Goal: Task Accomplishment & Management: Use online tool/utility

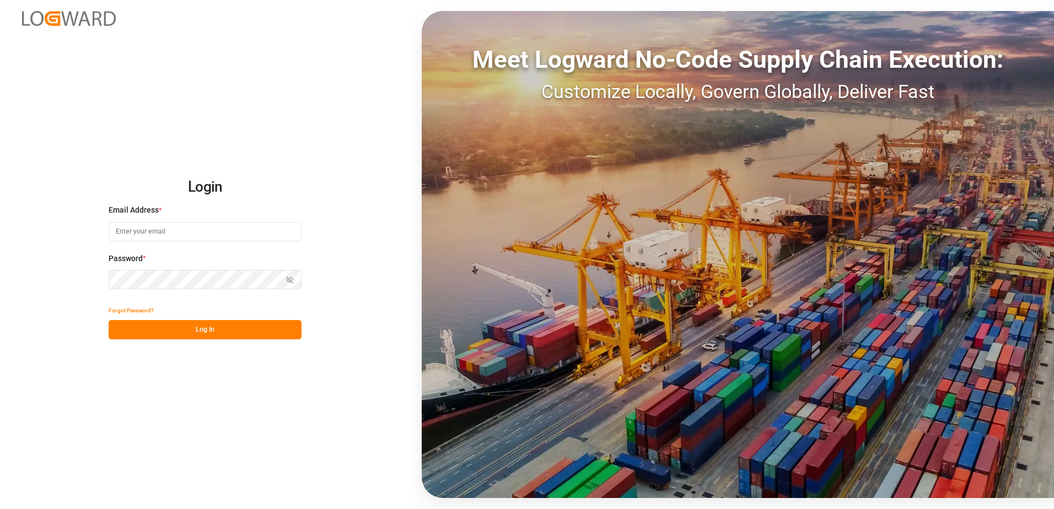
click at [142, 230] on input at bounding box center [205, 231] width 193 height 19
click at [246, 241] on input "mtlap" at bounding box center [205, 231] width 193 height 19
type input "[EMAIL_ADDRESS][DOMAIN_NAME]"
click at [230, 333] on button "Log In" at bounding box center [205, 329] width 193 height 19
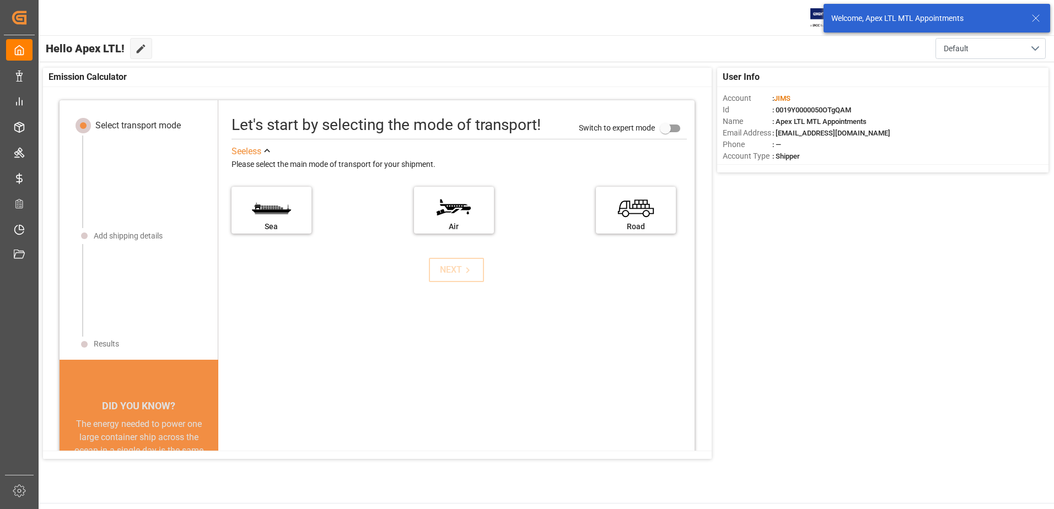
click at [1035, 16] on icon at bounding box center [1035, 18] width 13 height 13
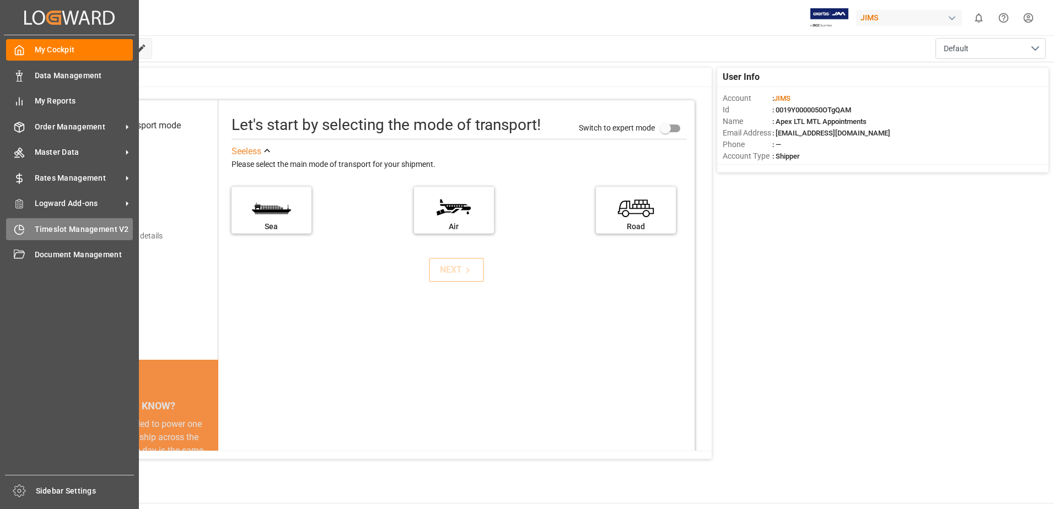
click at [39, 231] on span "Timeslot Management V2" at bounding box center [84, 230] width 99 height 12
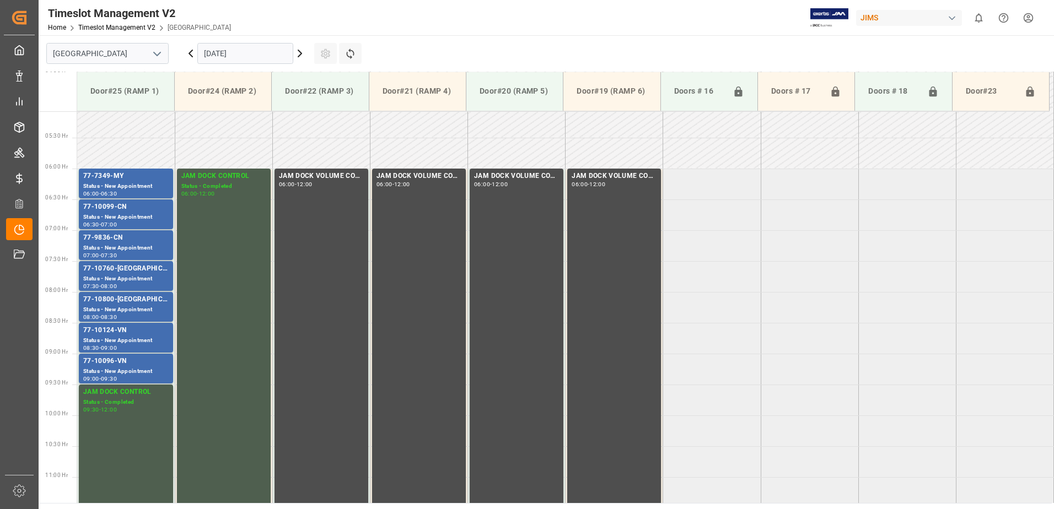
scroll to position [364, 0]
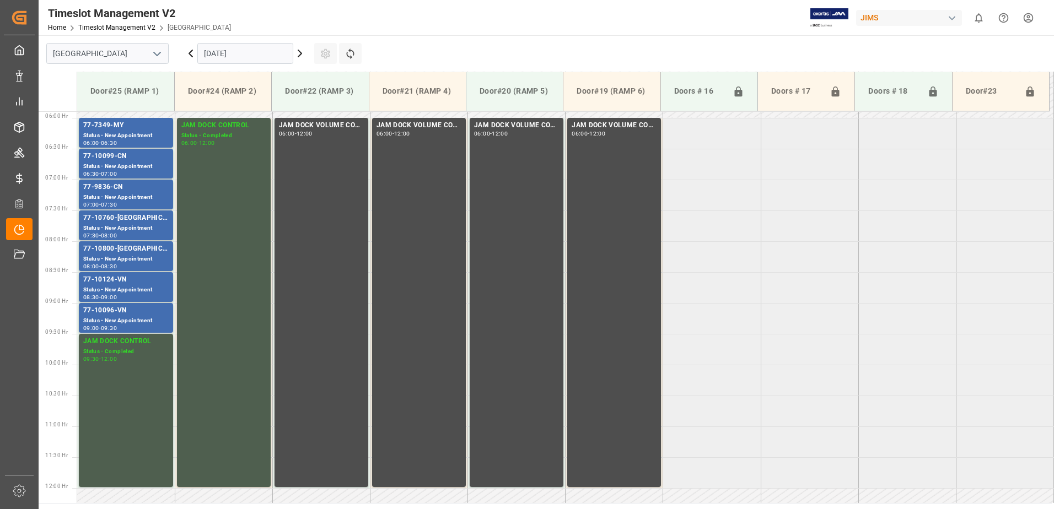
click at [269, 56] on input "[DATE]" at bounding box center [245, 53] width 96 height 21
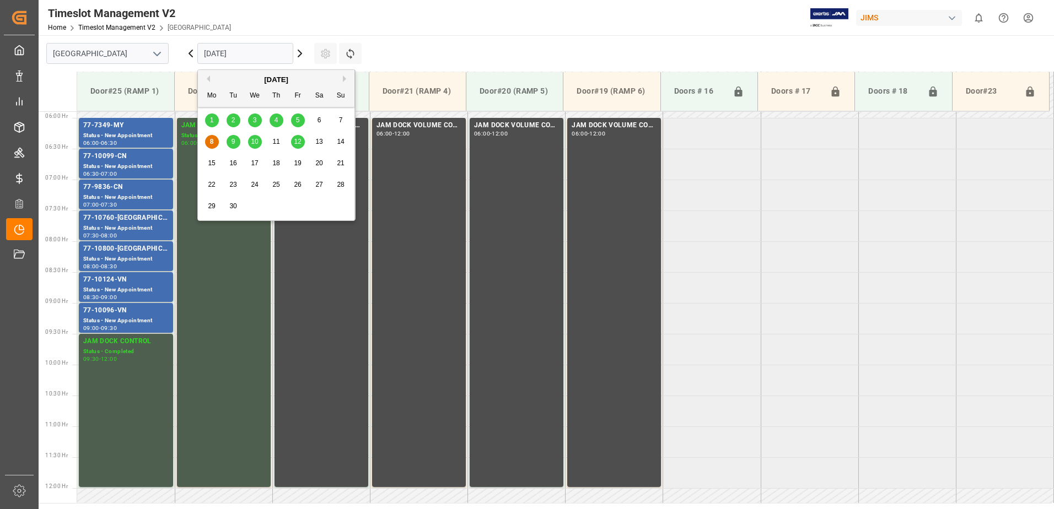
click at [229, 138] on div "9" at bounding box center [234, 142] width 14 height 13
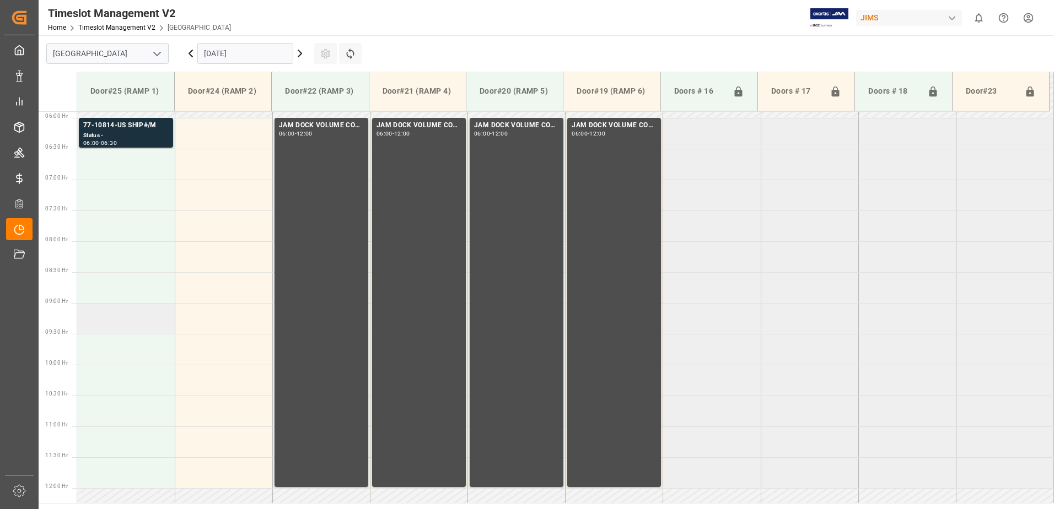
click at [118, 319] on td at bounding box center [126, 318] width 98 height 31
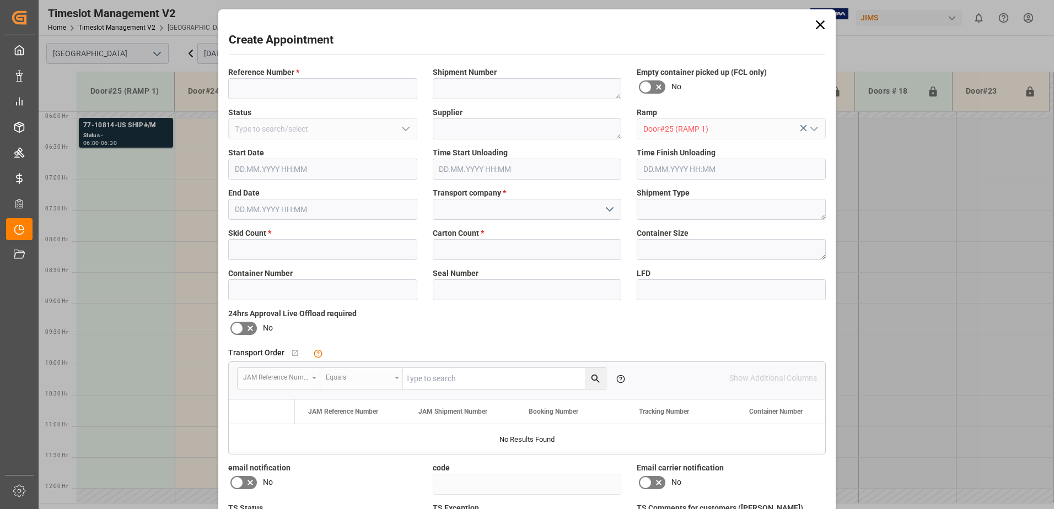
type input "[DATE] 09:00"
type input "[DATE] 09:30"
click at [298, 92] on input at bounding box center [322, 88] width 189 height 21
click at [297, 92] on input at bounding box center [322, 88] width 189 height 21
drag, startPoint x: 289, startPoint y: 90, endPoint x: 282, endPoint y: 119, distance: 29.4
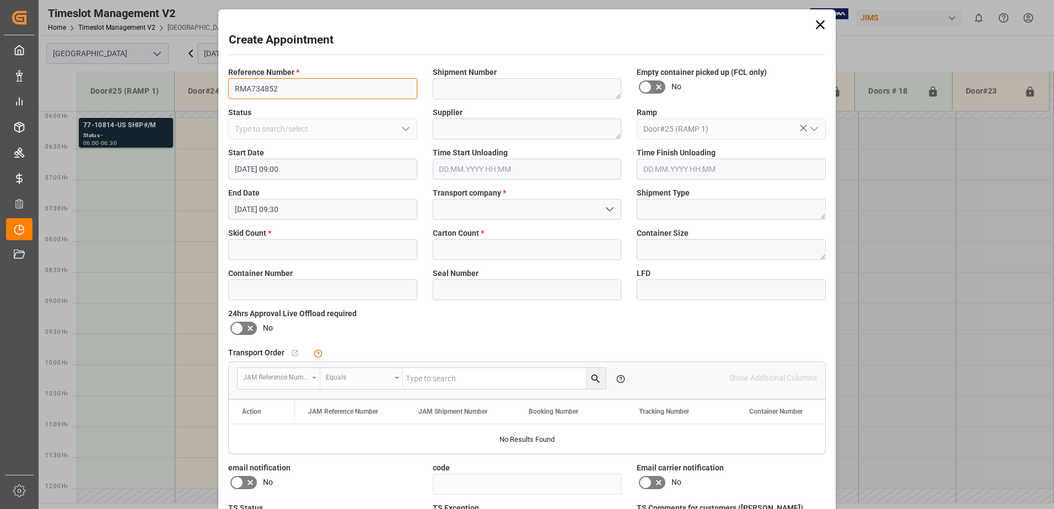
click at [283, 117] on div "Reference Number * RMA734852 Shipment Number Empty container picked up (FCL onl…" at bounding box center [527, 321] width 613 height 517
type input "RMA734852"
click at [276, 248] on input "text" at bounding box center [322, 249] width 189 height 21
type input "1"
click at [467, 210] on input at bounding box center [527, 209] width 189 height 21
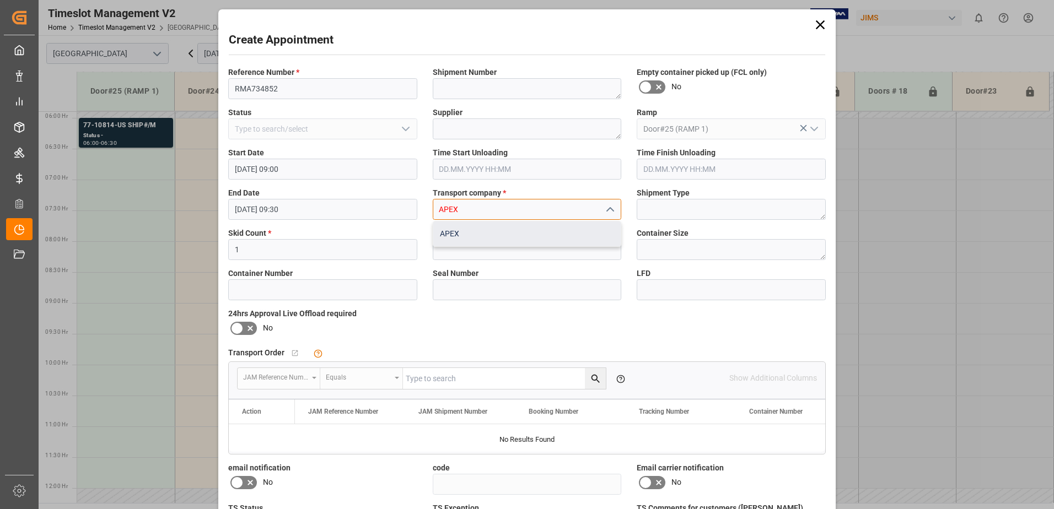
click at [463, 230] on div "APEX" at bounding box center [527, 234] width 188 height 25
type input "APEX"
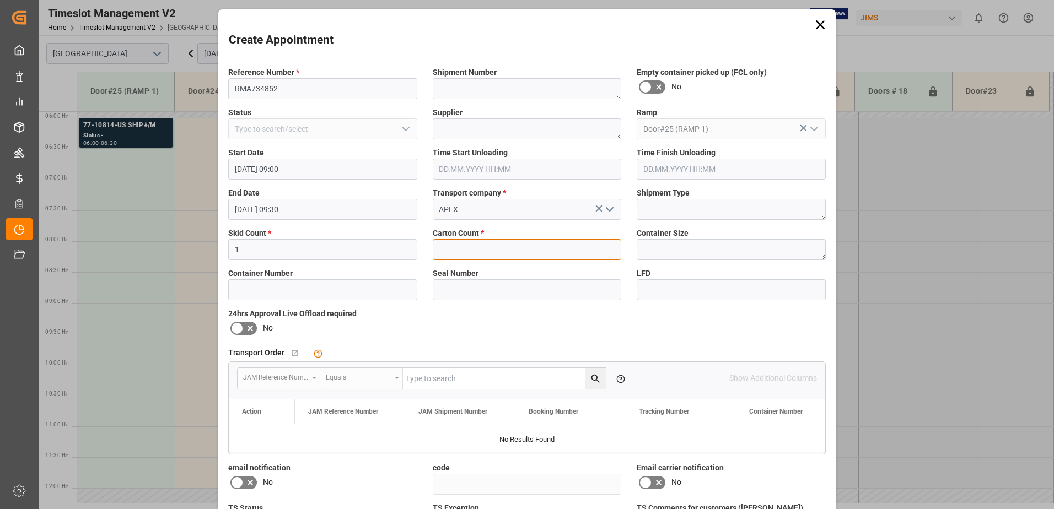
click at [471, 257] on input "text" at bounding box center [527, 249] width 189 height 21
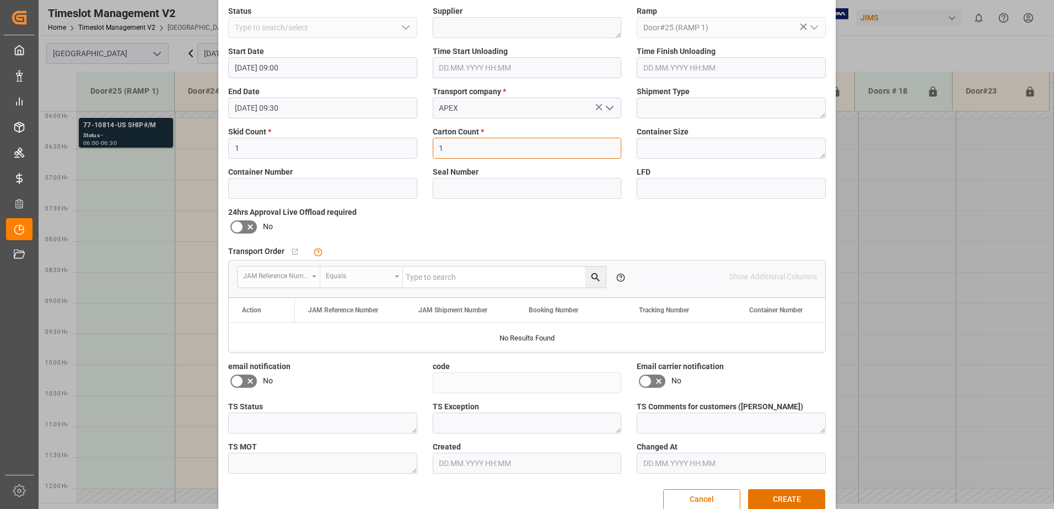
scroll to position [122, 0]
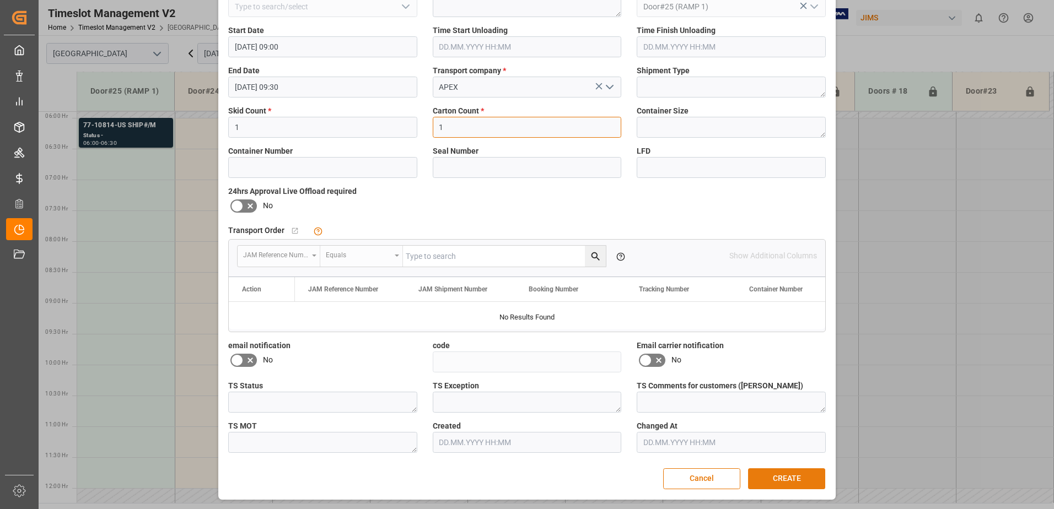
type input "1"
click at [777, 474] on button "CREATE" at bounding box center [786, 479] width 77 height 21
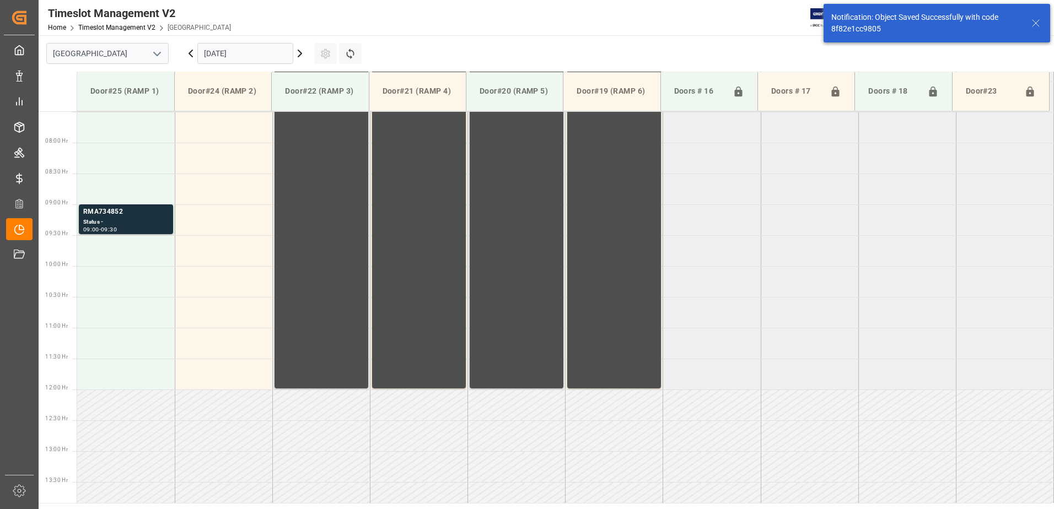
scroll to position [487, 0]
